Goal: Task Accomplishment & Management: Manage account settings

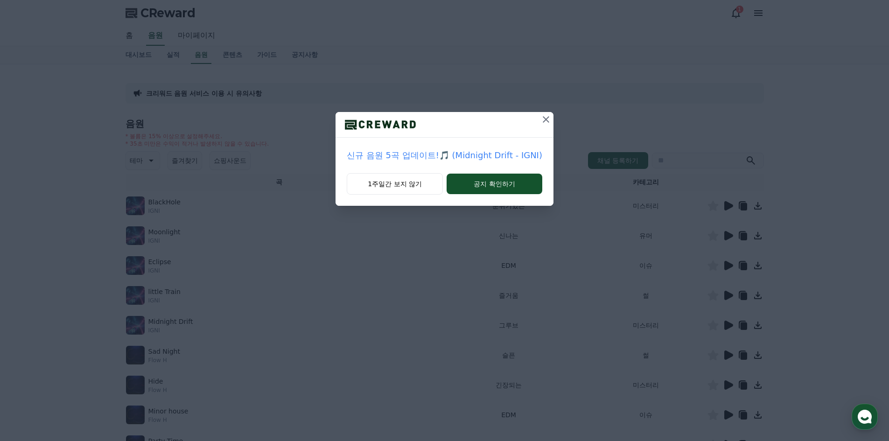
click at [547, 120] on icon at bounding box center [546, 119] width 11 height 11
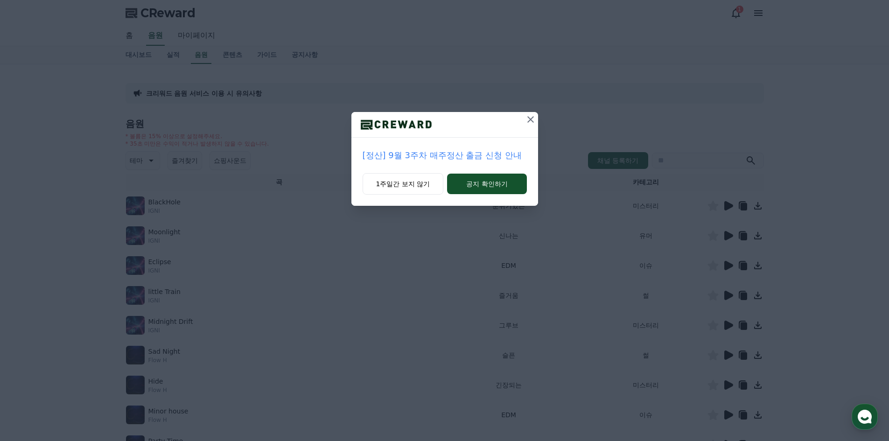
click at [532, 122] on icon at bounding box center [530, 119] width 11 height 11
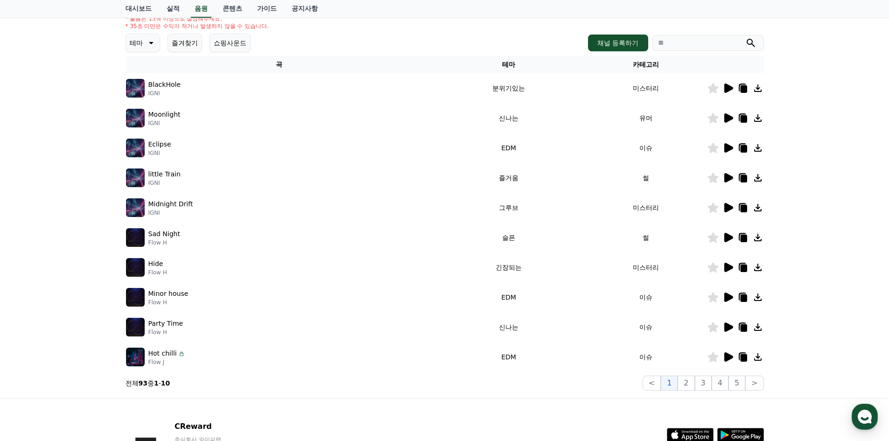
scroll to position [191, 0]
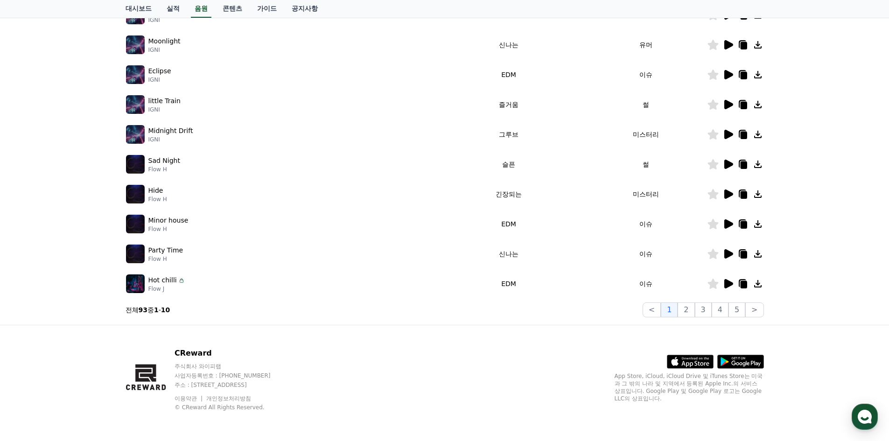
click at [728, 194] on icon at bounding box center [729, 194] width 9 height 9
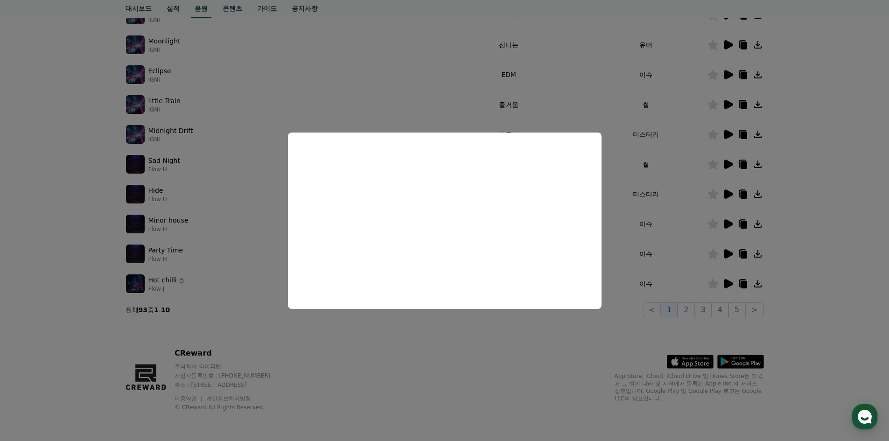
click at [800, 244] on button "close modal" at bounding box center [444, 220] width 889 height 441
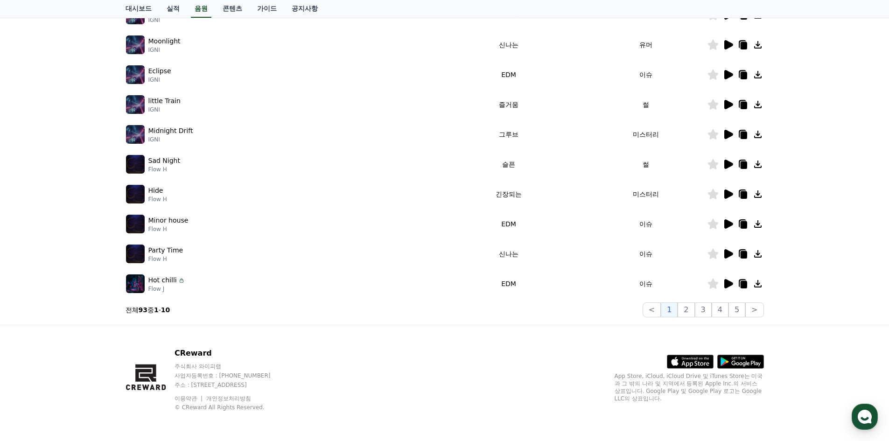
click at [728, 194] on icon at bounding box center [729, 194] width 9 height 9
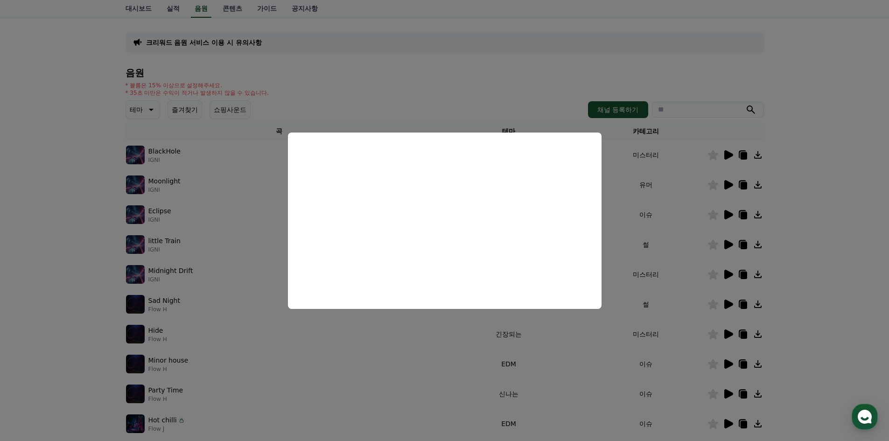
scroll to position [0, 0]
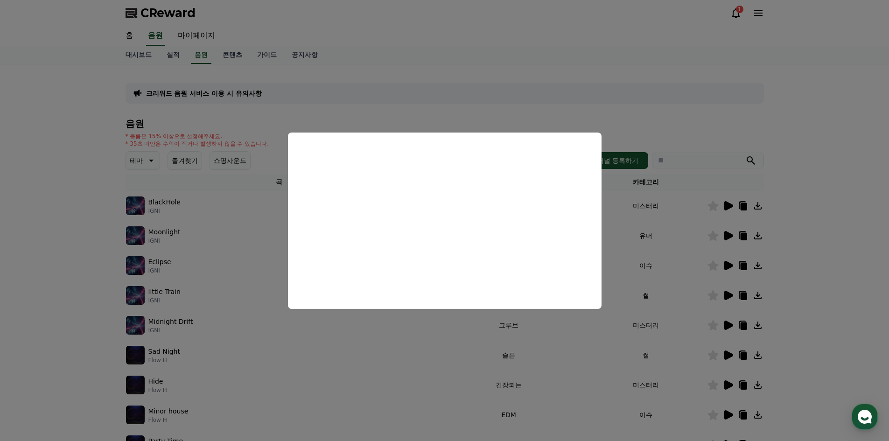
click at [201, 34] on button "close modal" at bounding box center [444, 220] width 889 height 441
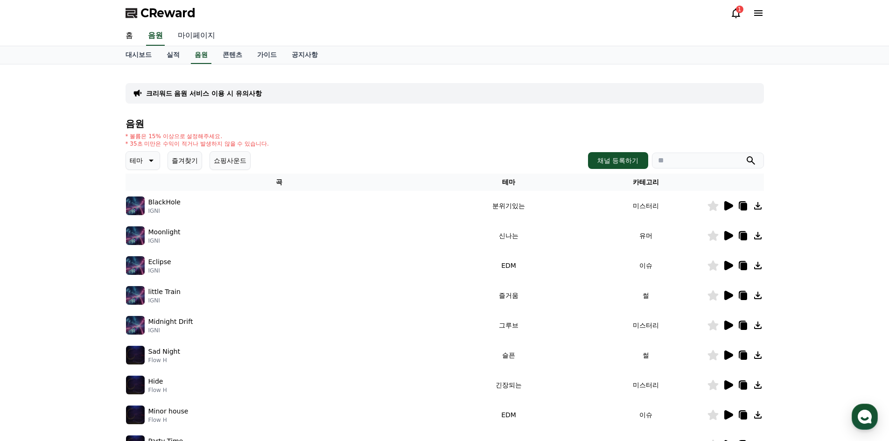
click at [200, 34] on link "마이페이지" at bounding box center [196, 36] width 52 height 20
select select "**********"
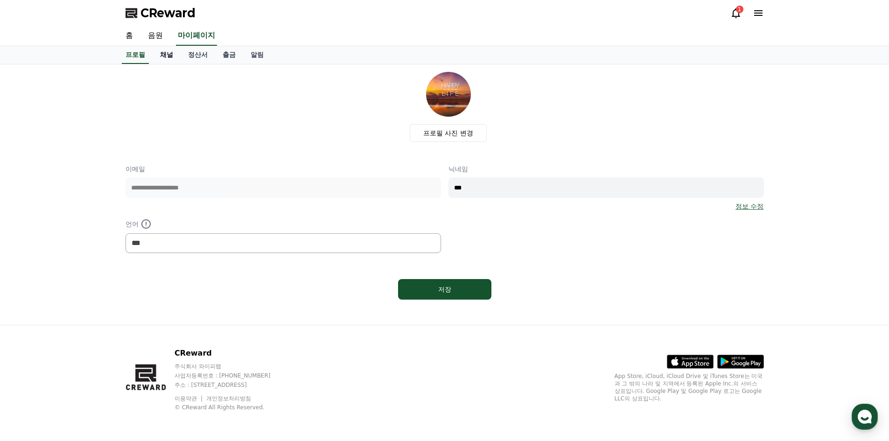
click at [168, 57] on link "채널" at bounding box center [167, 55] width 28 height 18
